Goal: Check status

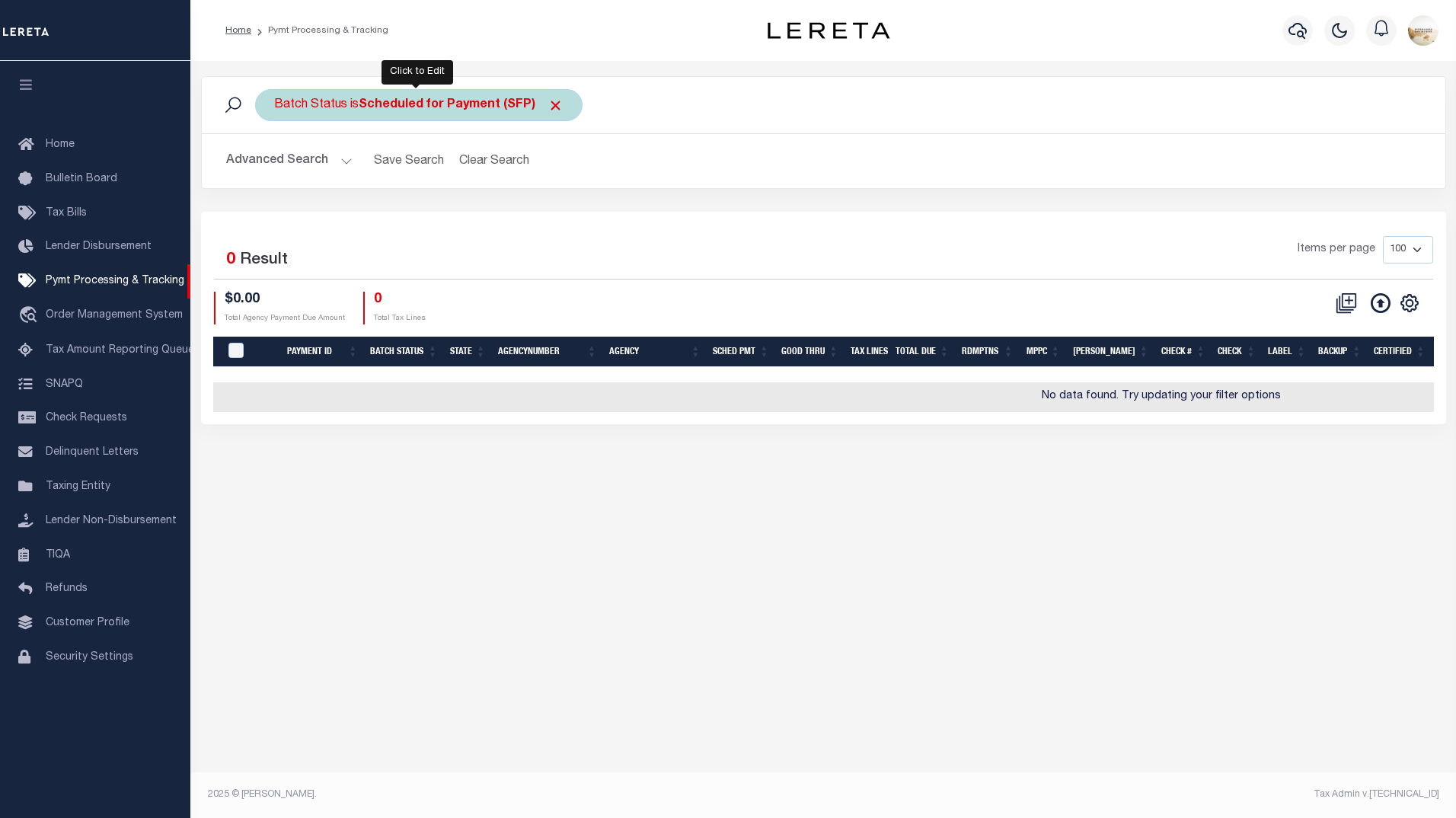
click at [459, 111] on b "Scheduled for Payment (SFP)" at bounding box center [461, 104] width 205 height 12
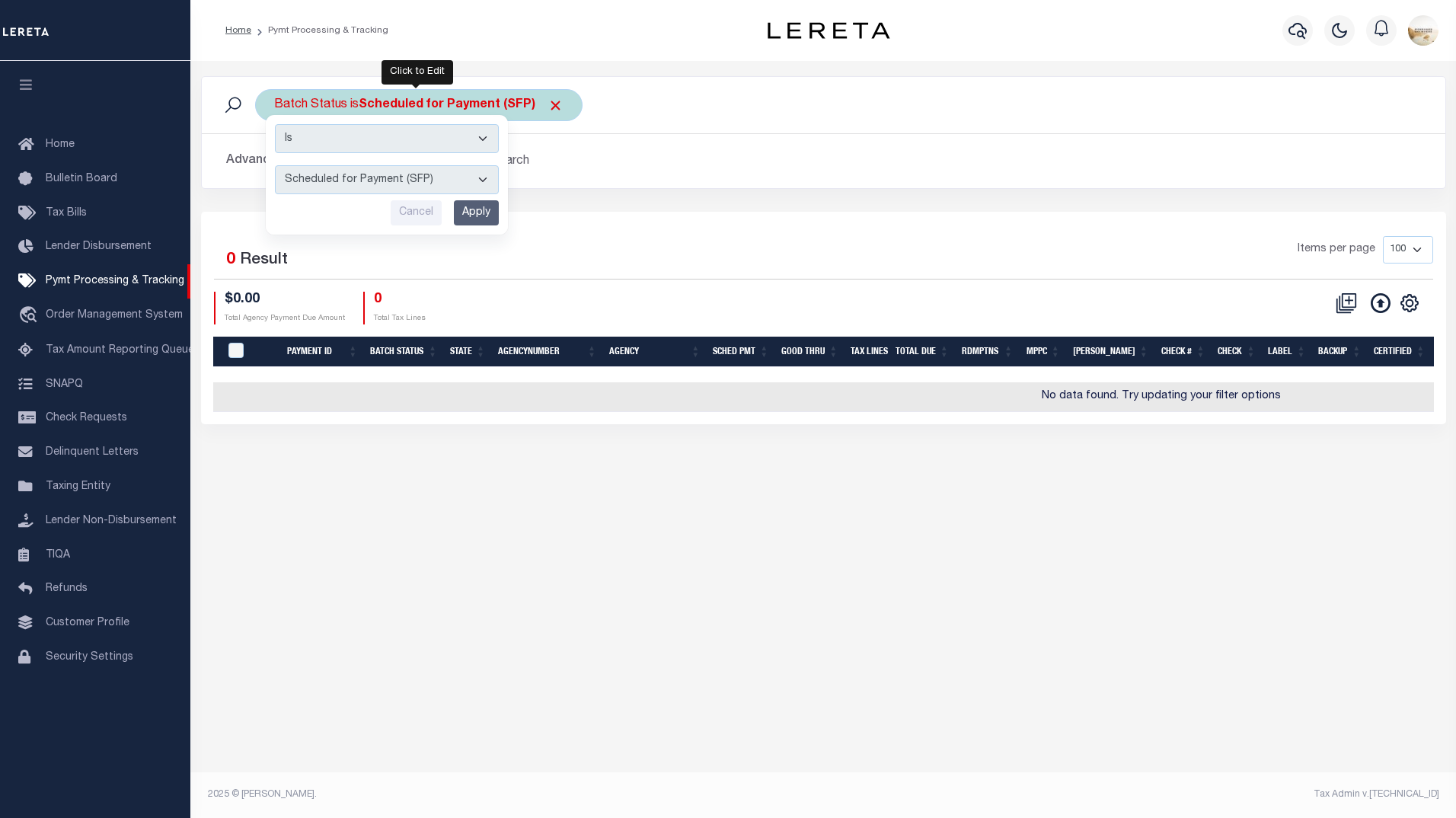
click at [419, 174] on select "Awaiting Funds (AWF) Cleared and Complete (CAC) New Check Needed (NCN) Payment …" at bounding box center [386, 179] width 224 height 29
select select "RFP"
click at [275, 165] on select "Awaiting Funds (AWF) Cleared and Complete (CAC) New Check Needed (NCN) Payment …" at bounding box center [386, 179] width 224 height 29
click at [479, 212] on input "Apply" at bounding box center [477, 213] width 45 height 25
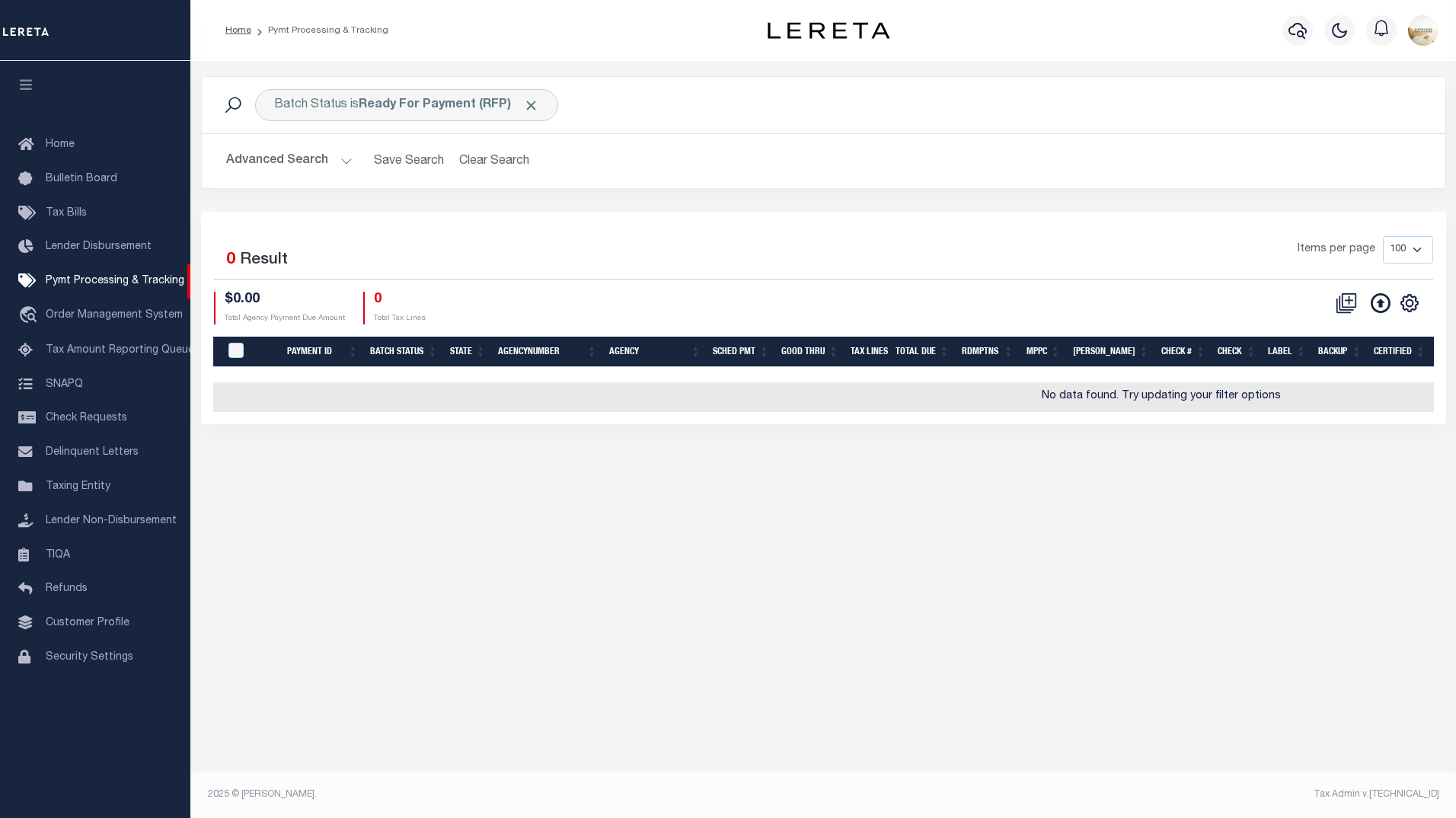
click at [275, 156] on button "Advanced Search" at bounding box center [290, 160] width 127 height 30
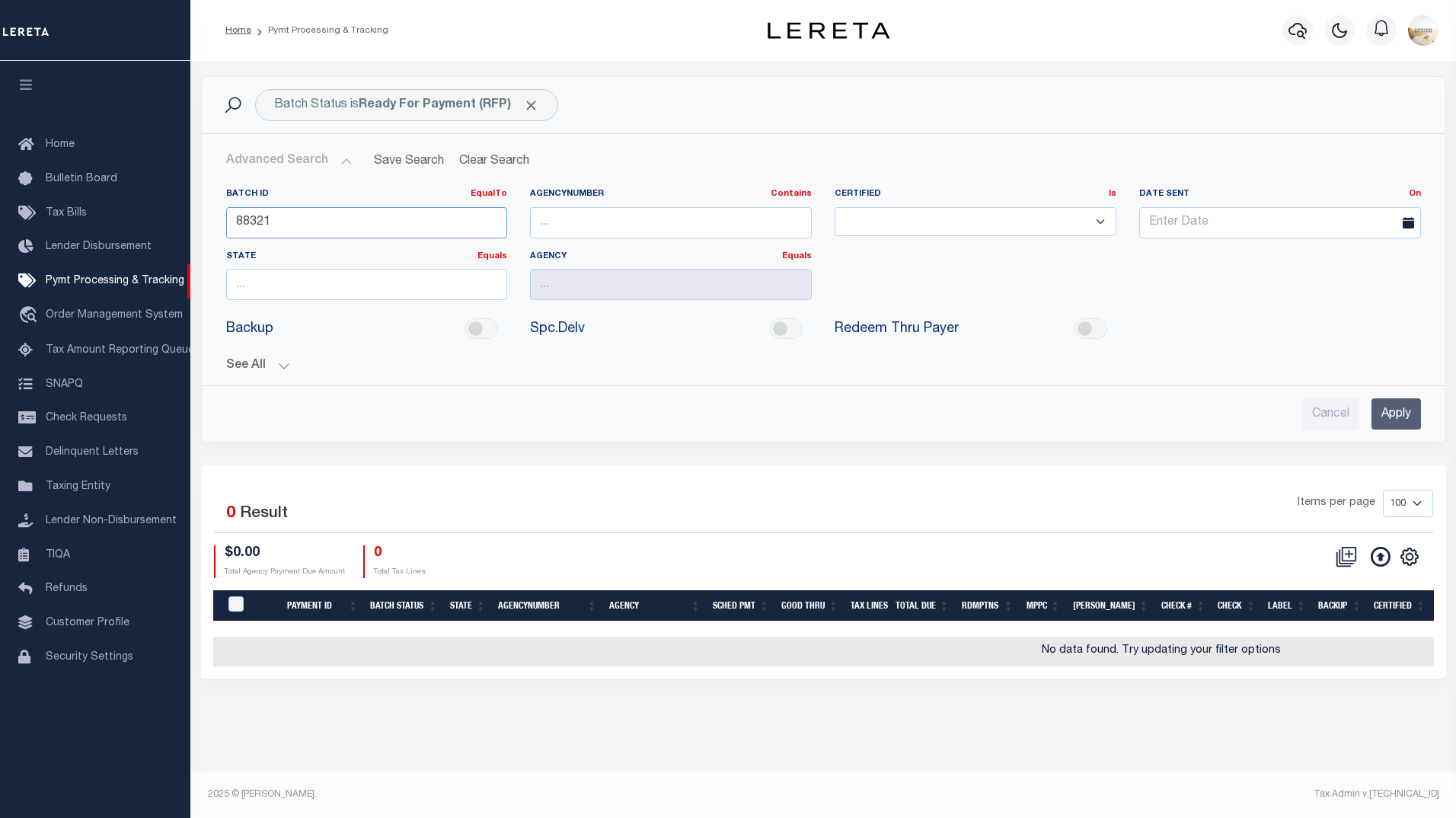
click at [446, 227] on input "88321" at bounding box center [367, 223] width 282 height 31
click at [467, 174] on button "Clear Search" at bounding box center [495, 160] width 83 height 30
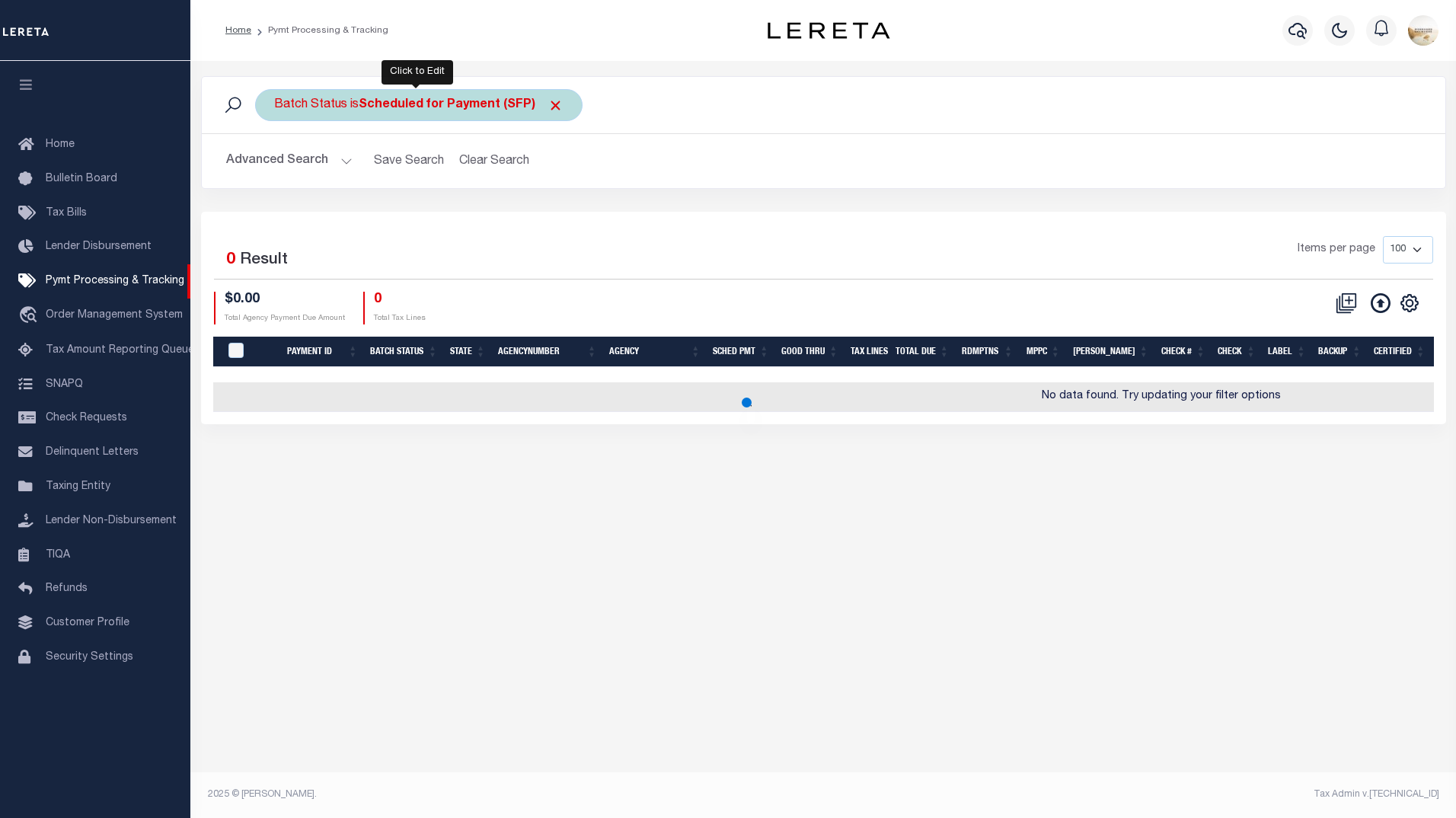
click at [496, 108] on b "Scheduled for Payment (SFP)" at bounding box center [461, 104] width 205 height 12
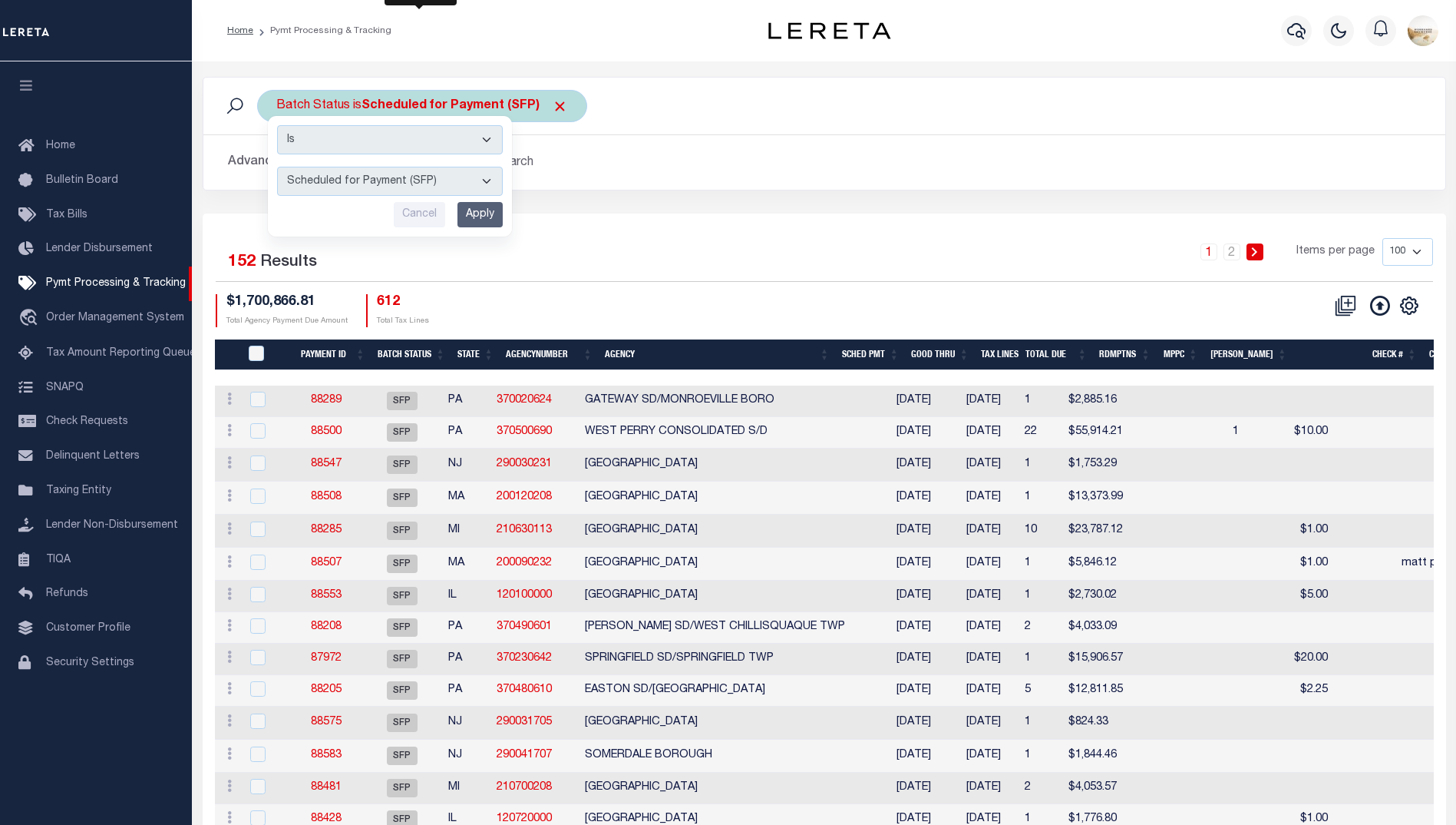
click at [410, 185] on select "Awaiting Funds (AWF) Cleared and Complete (CAC) New Check Needed (NCN) Payment …" at bounding box center [389, 181] width 226 height 29
select select "RFP"
click at [277, 166] on select "Awaiting Funds (AWF) Cleared and Complete (CAC) New Check Needed (NCN) Payment …" at bounding box center [389, 181] width 226 height 29
click at [470, 210] on input "Apply" at bounding box center [480, 215] width 46 height 26
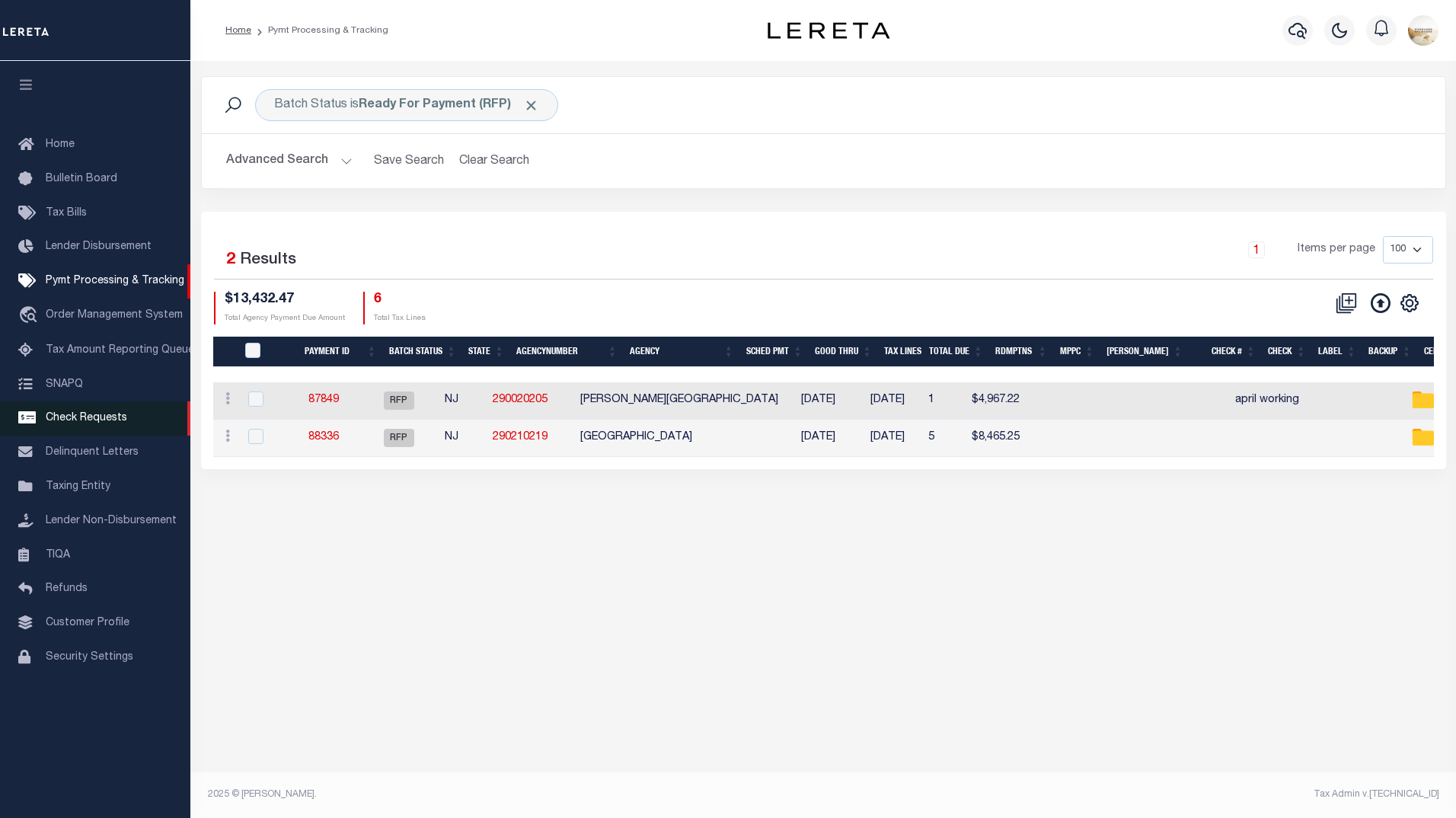
click at [117, 436] on link "Check Requests" at bounding box center [95, 419] width 190 height 34
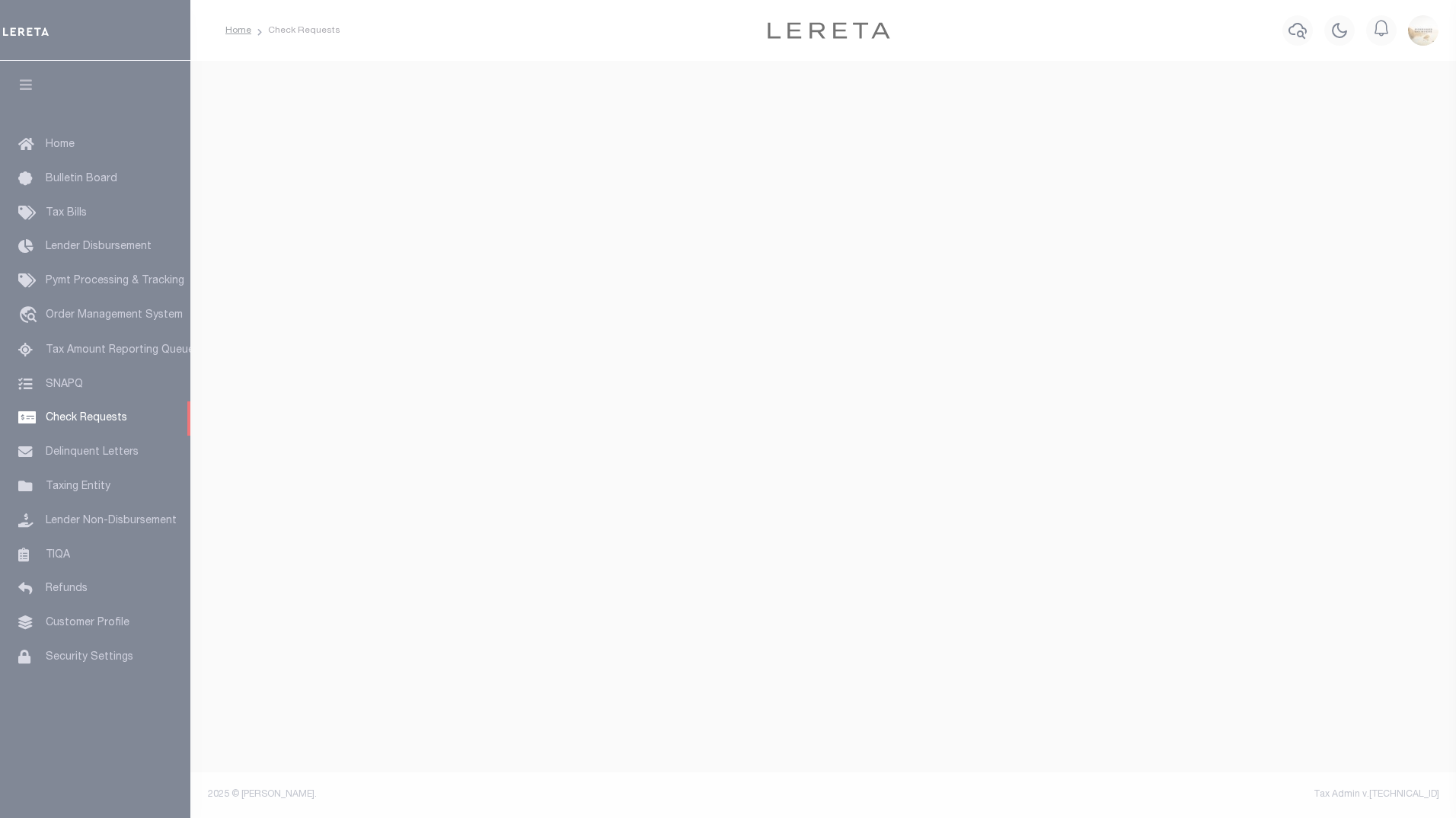
select select "50"
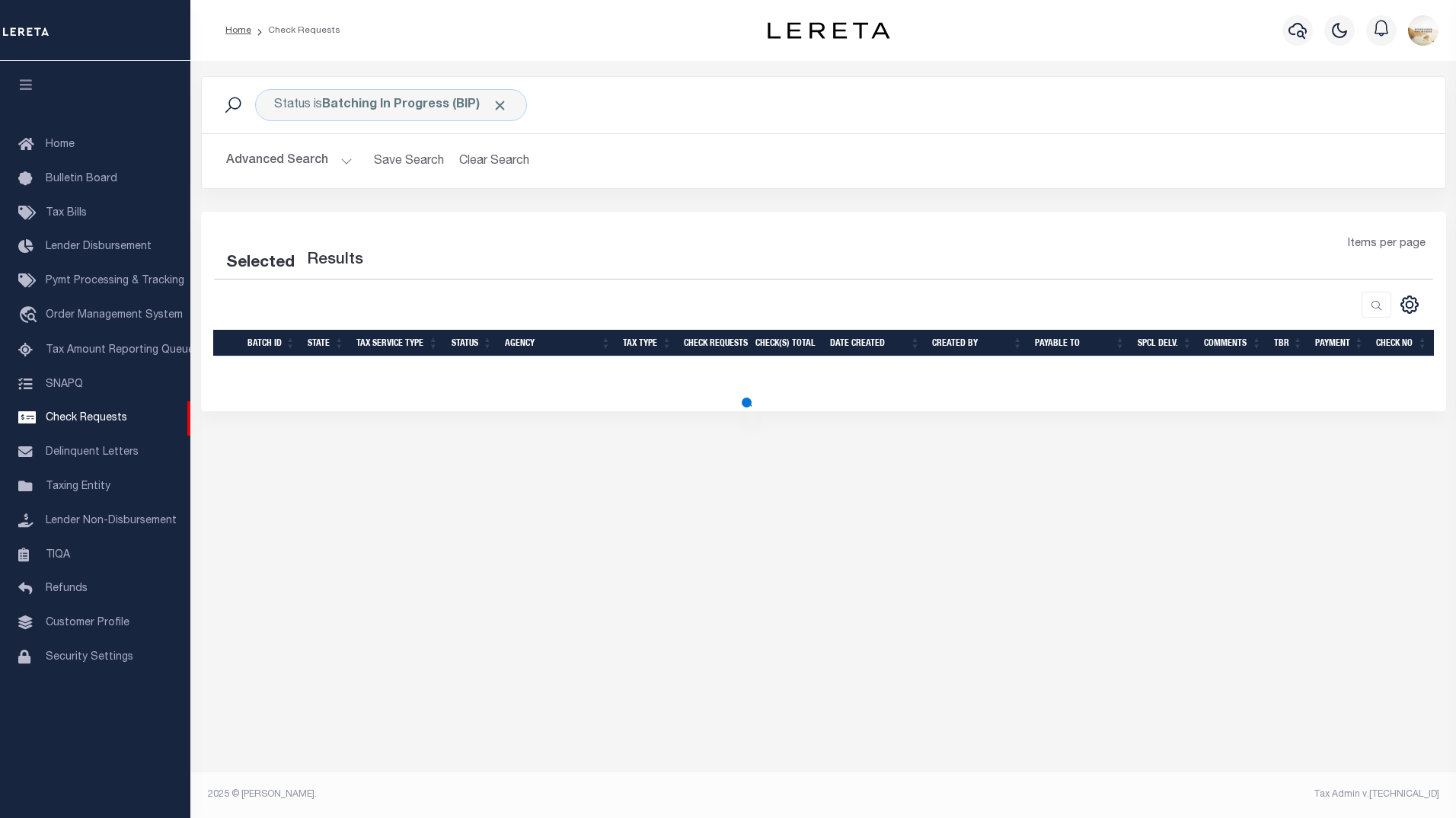
select select "50"
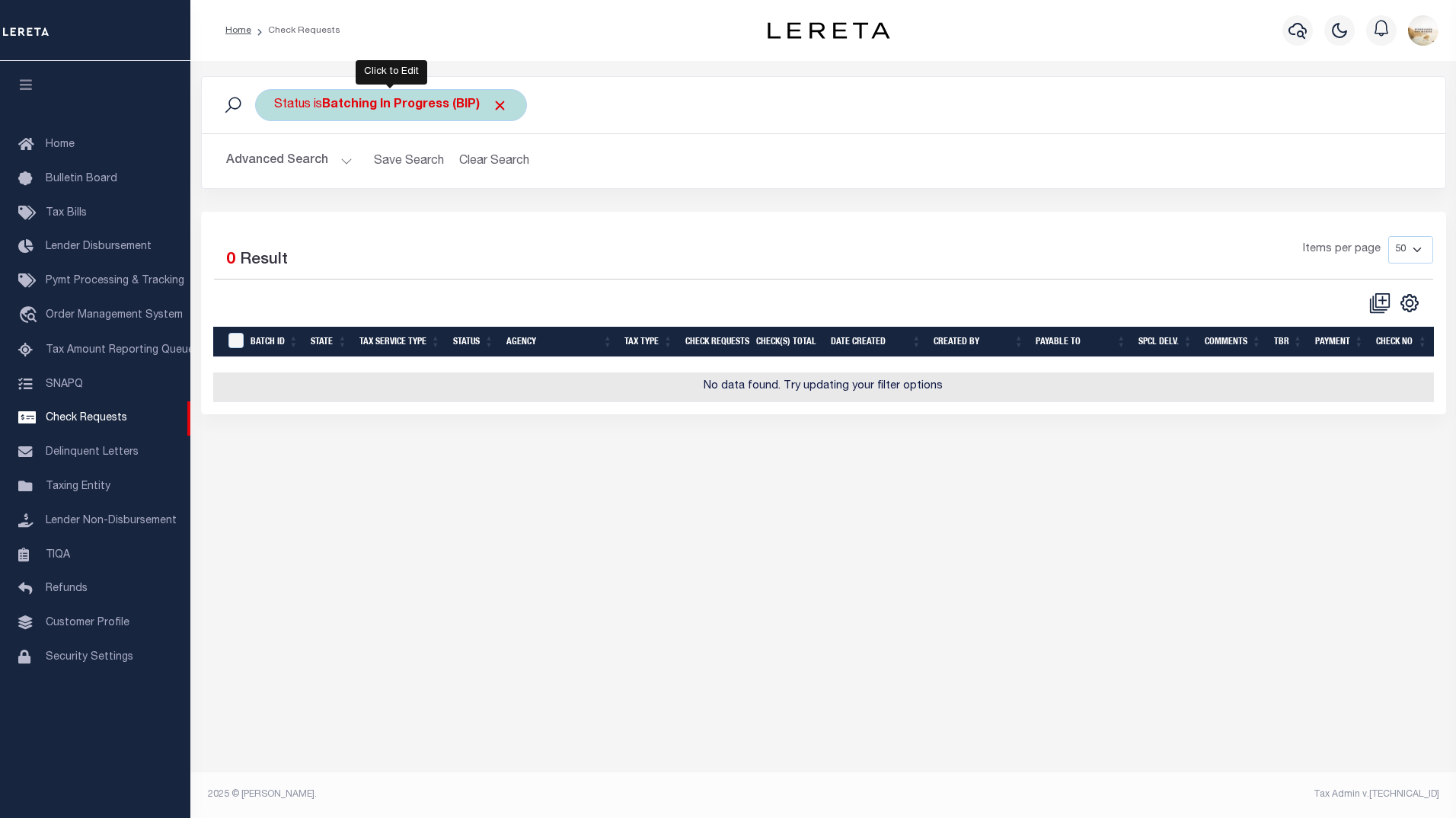
click at [385, 95] on div "Status is Batching In Progress (BIP)" at bounding box center [391, 104] width 272 height 32
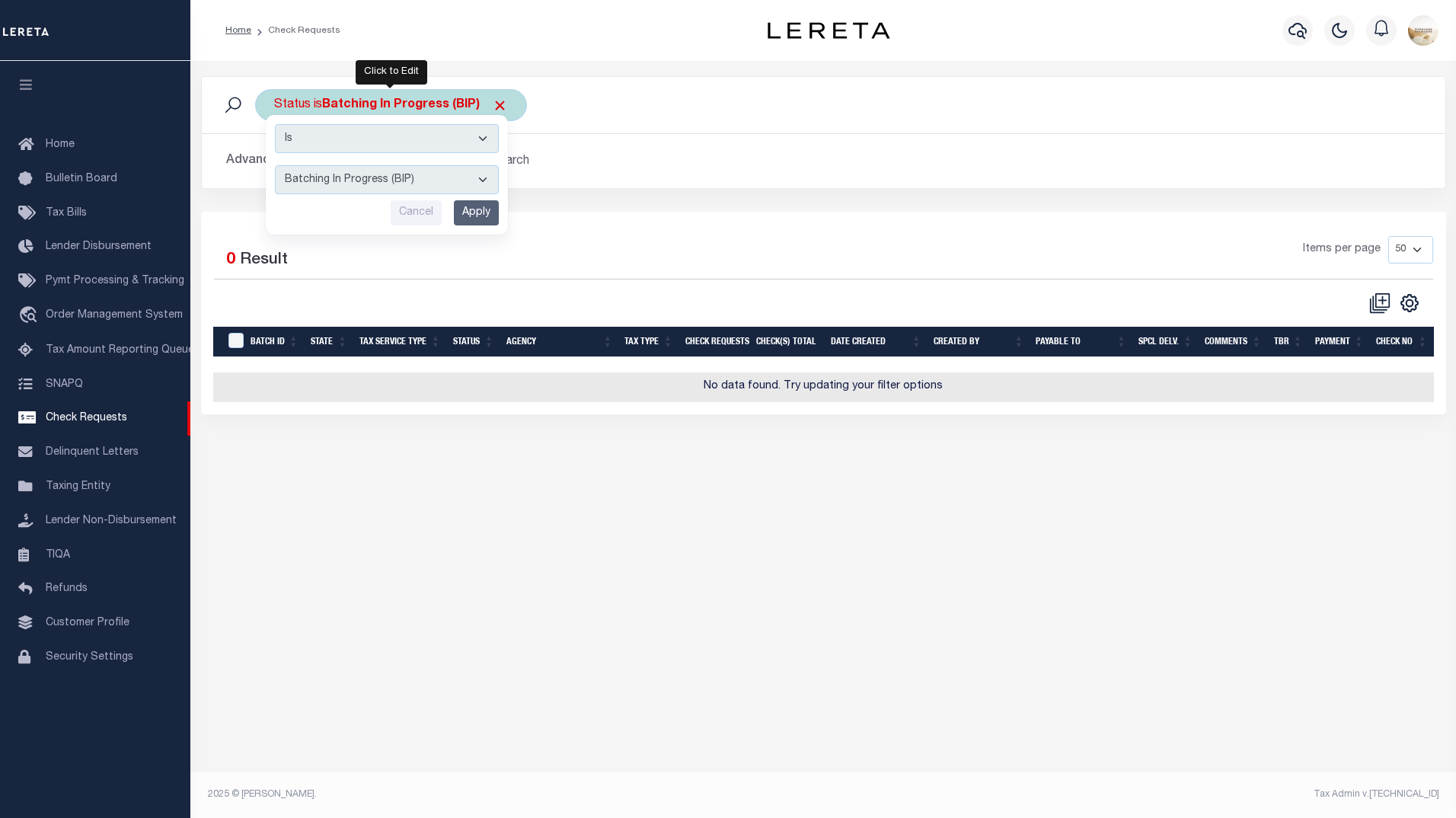
click at [394, 169] on select "Approval Needed (APN) Batching In Progress (BIP) Check Returned (CKR) Cleared a…" at bounding box center [386, 179] width 224 height 29
select select "APN"
click at [275, 165] on select "Approval Needed (APN) Batching In Progress (BIP) Check Returned (CKR) Cleared a…" at bounding box center [386, 179] width 224 height 29
click at [480, 216] on input "Apply" at bounding box center [477, 213] width 45 height 25
